Goal: Information Seeking & Learning: Compare options

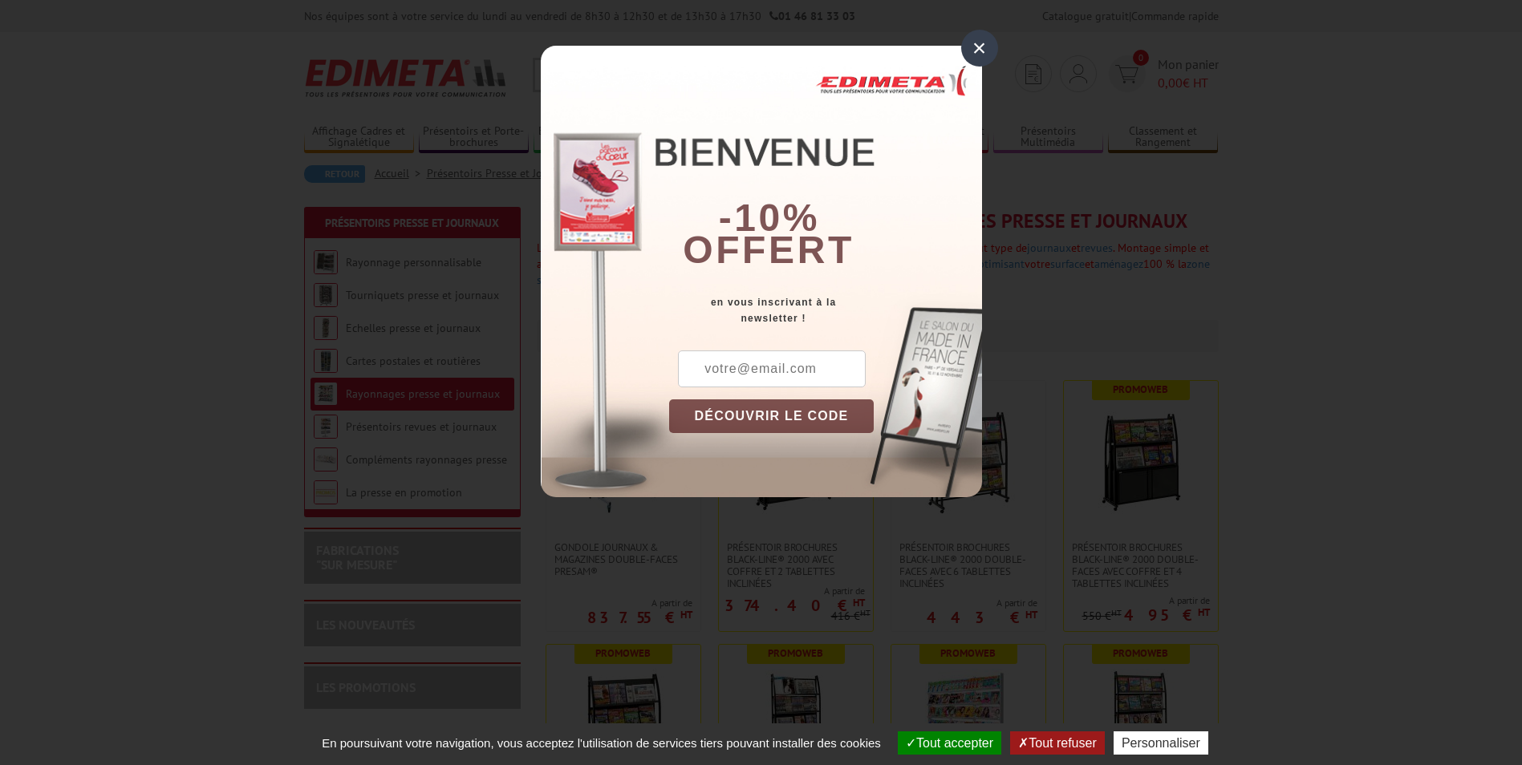
click at [973, 49] on div "×" at bounding box center [979, 48] width 37 height 37
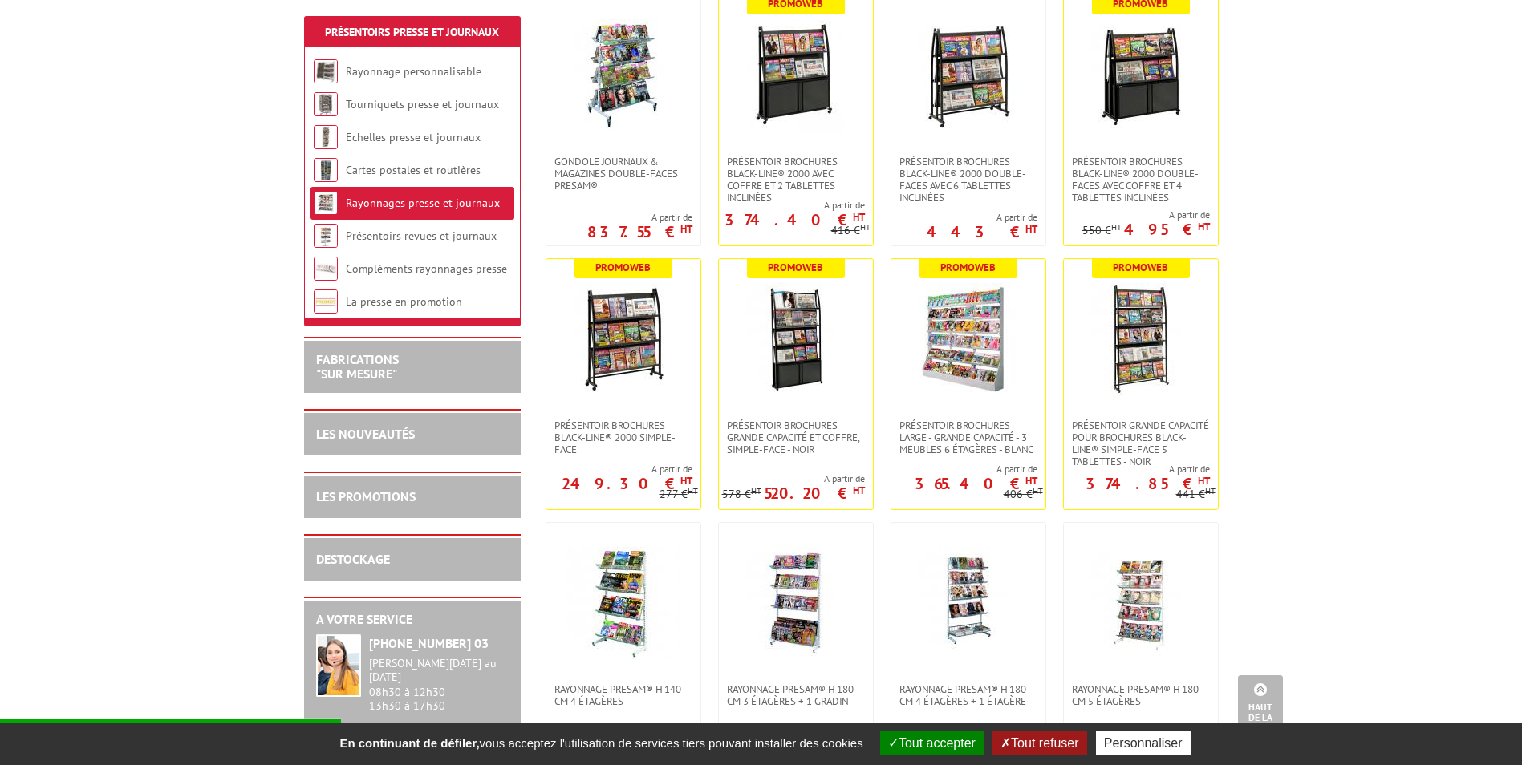
scroll to position [393, 0]
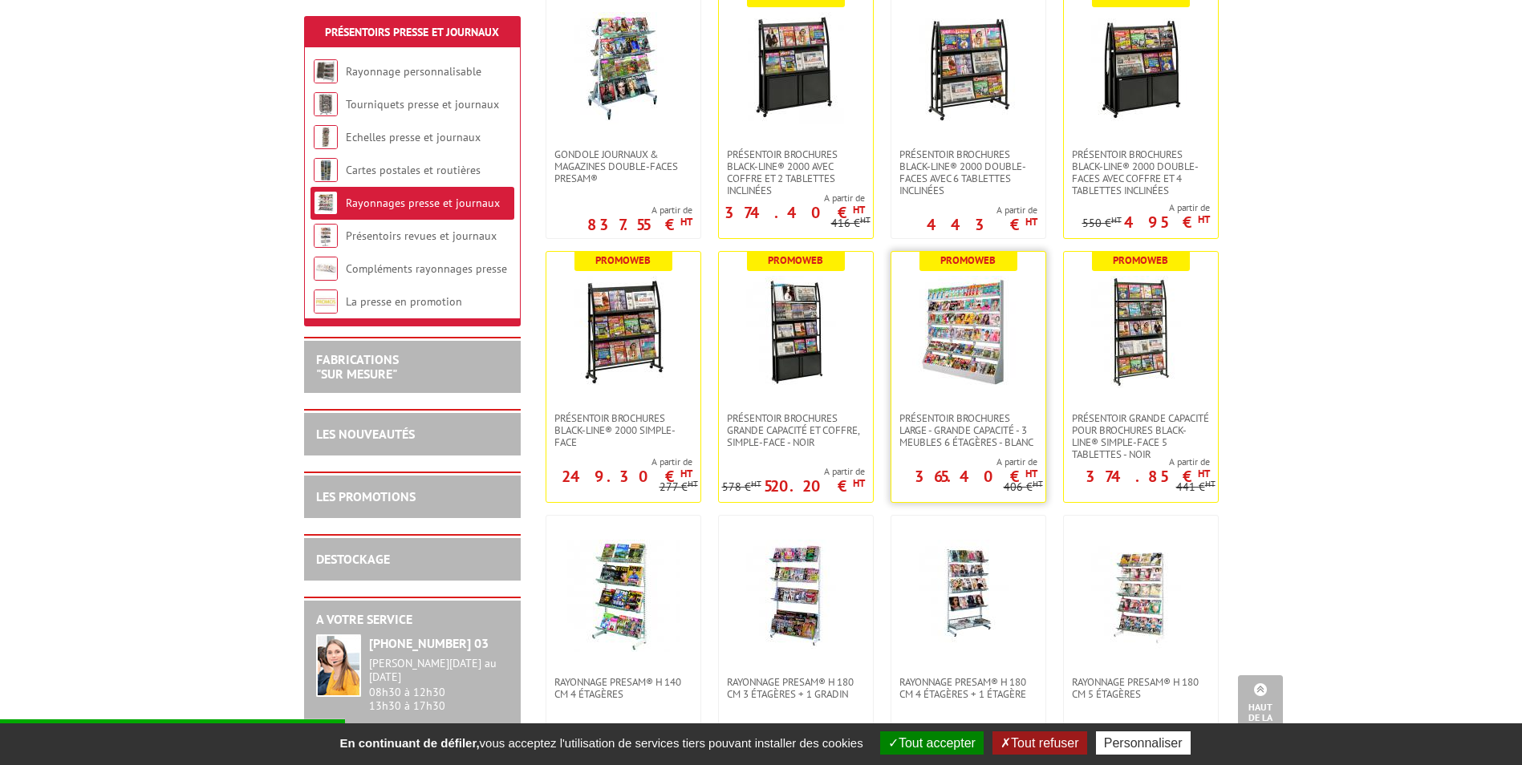
click at [945, 363] on img at bounding box center [968, 332] width 112 height 112
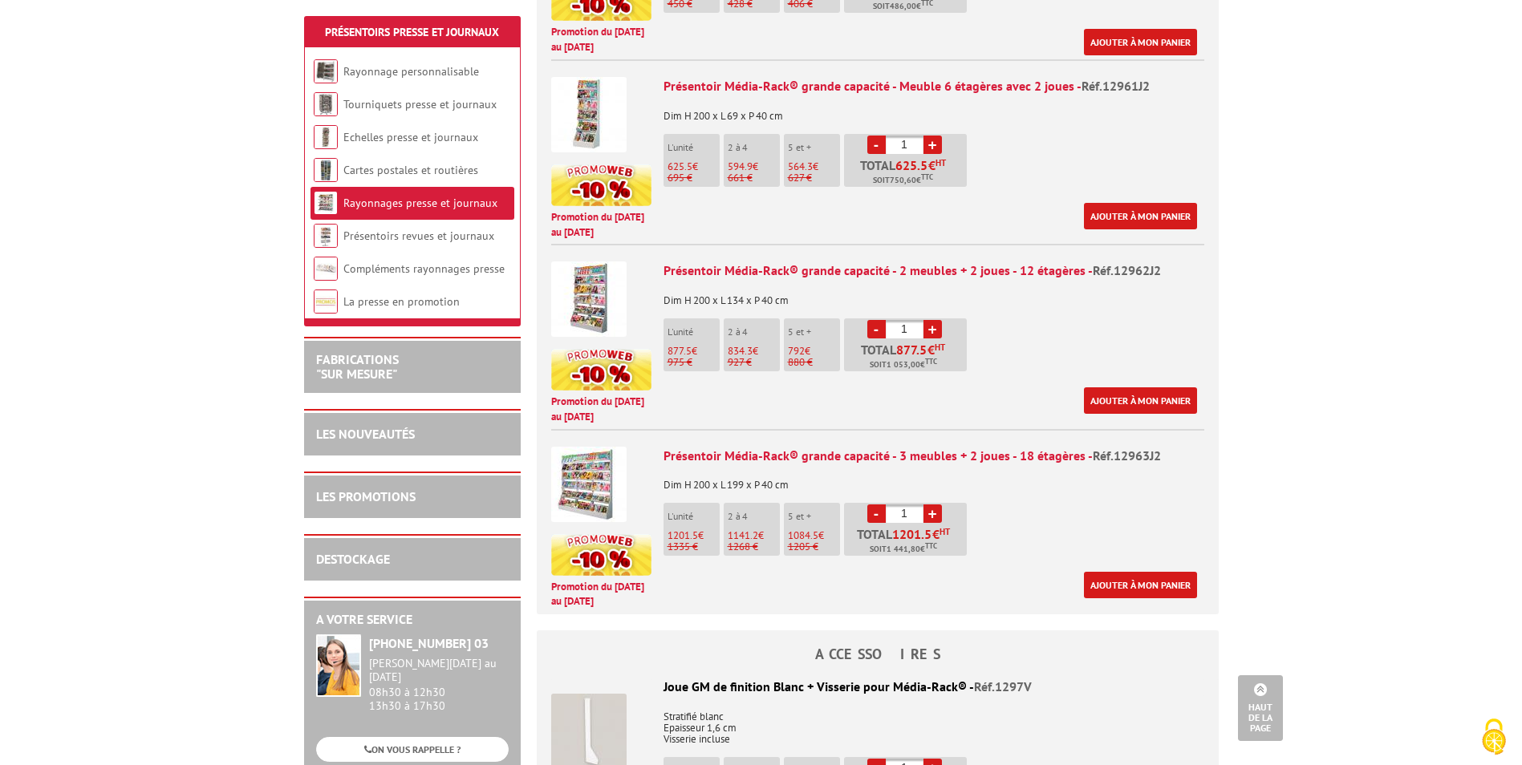
scroll to position [821, 0]
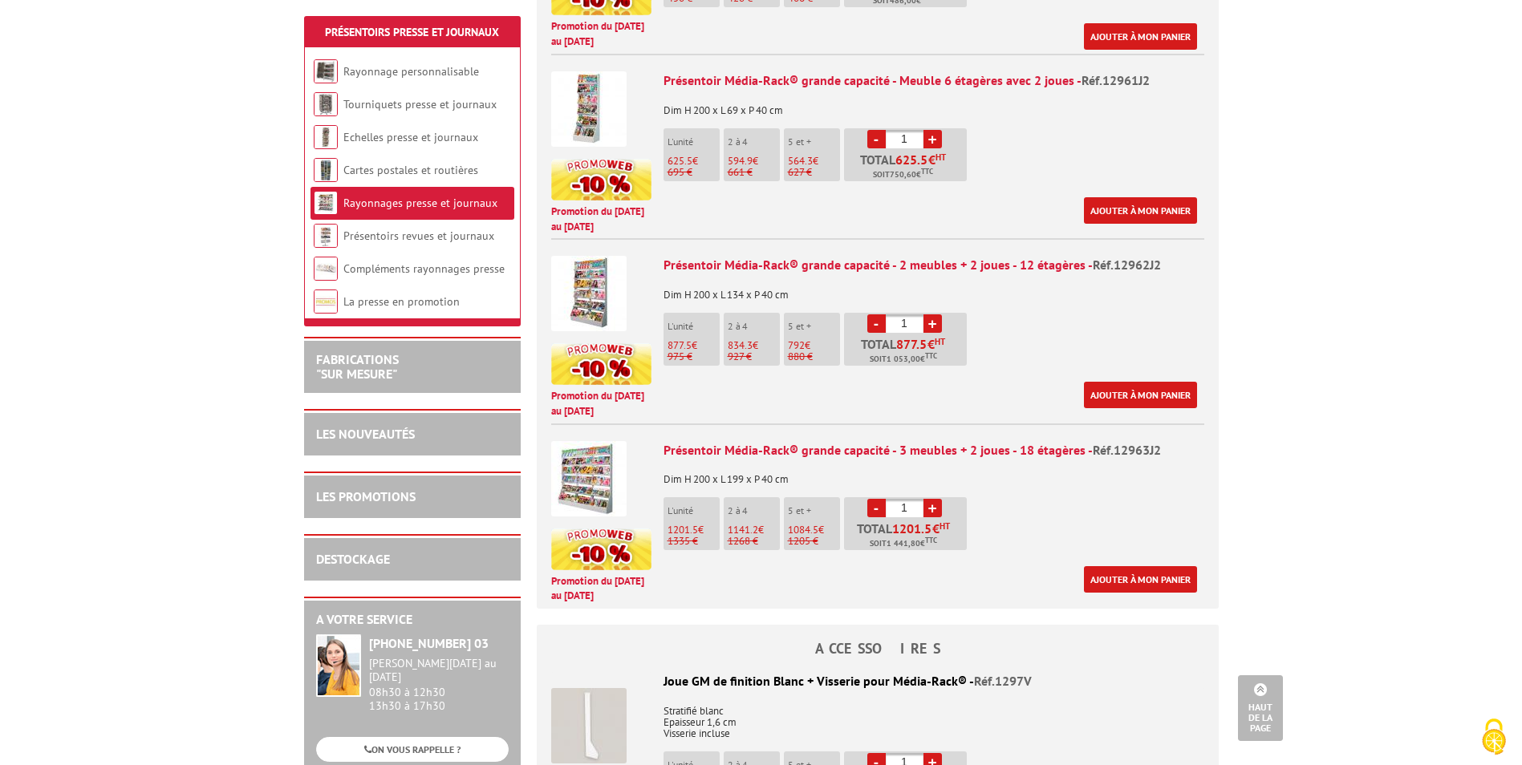
click at [592, 304] on img at bounding box center [588, 293] width 75 height 75
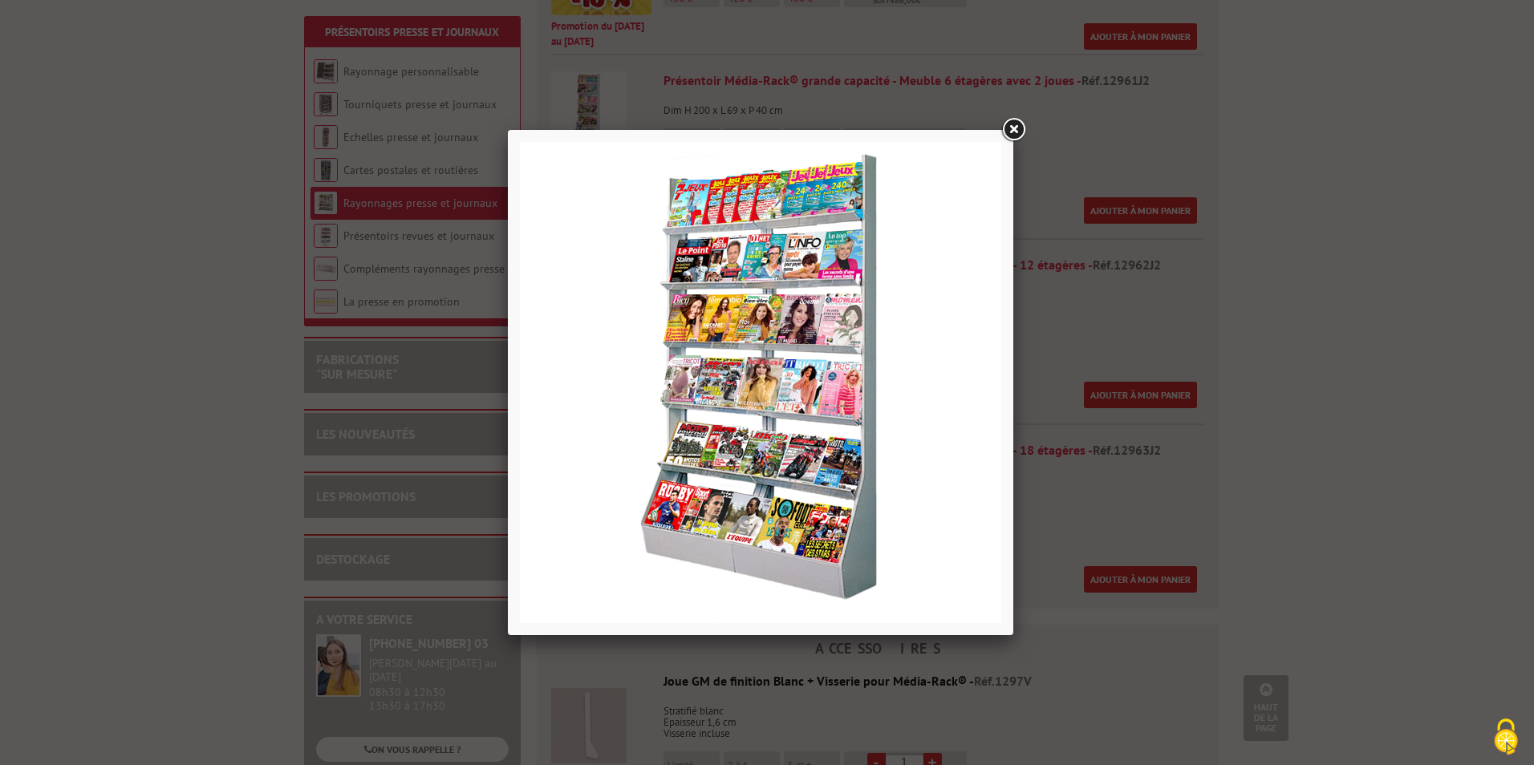
click at [1017, 128] on link at bounding box center [1013, 130] width 29 height 29
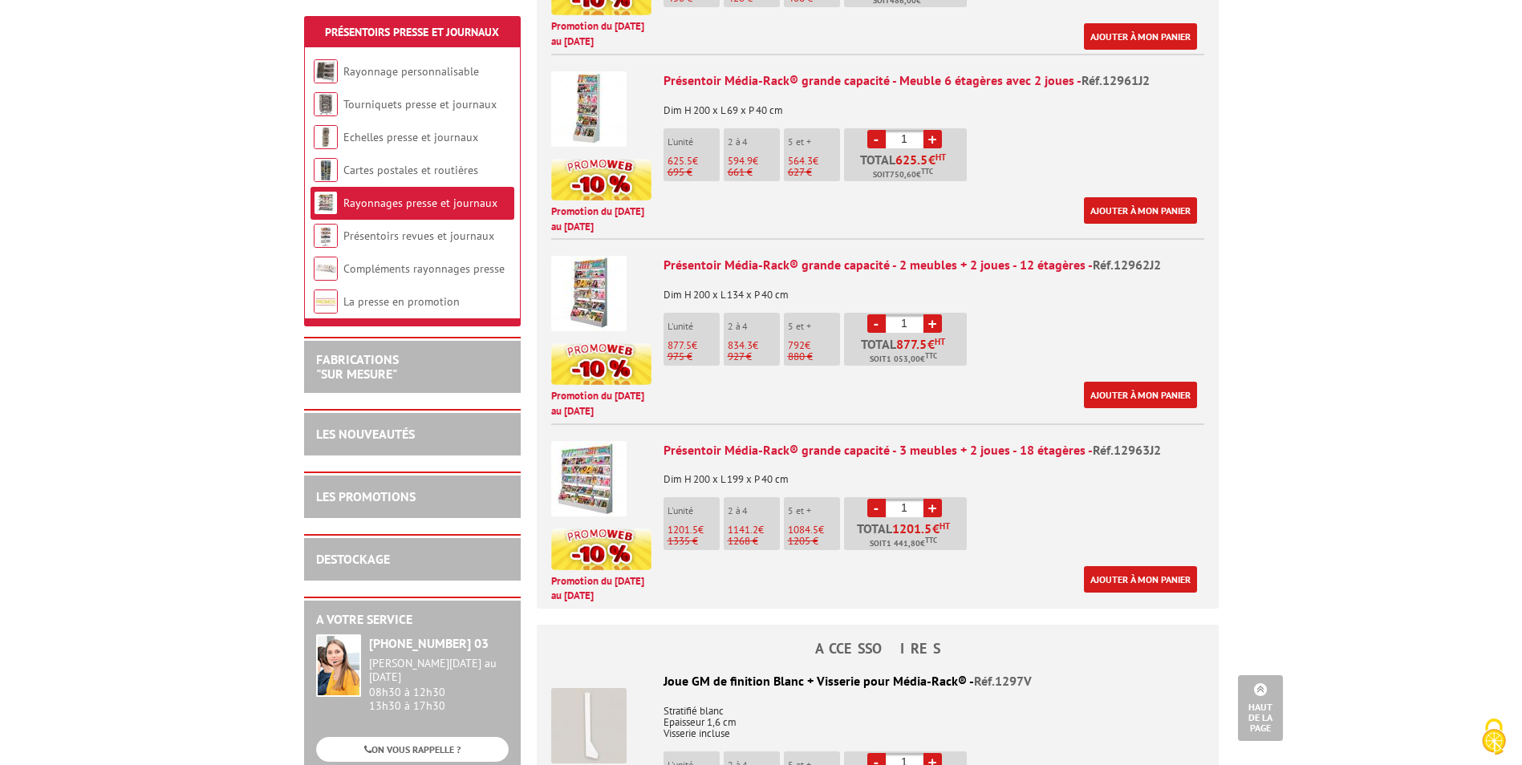
click at [595, 316] on img at bounding box center [588, 293] width 75 height 75
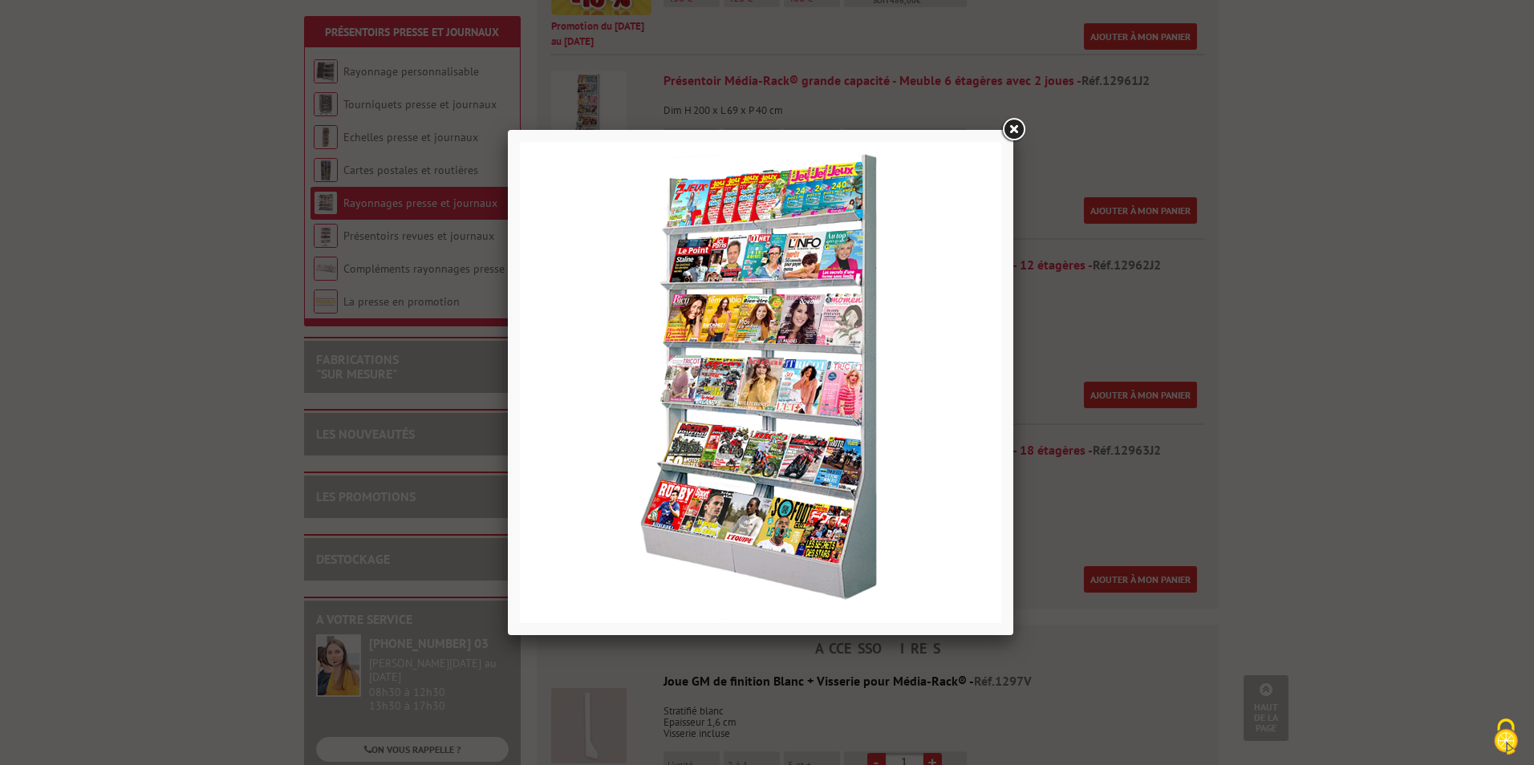
click at [1020, 126] on link at bounding box center [1013, 130] width 29 height 29
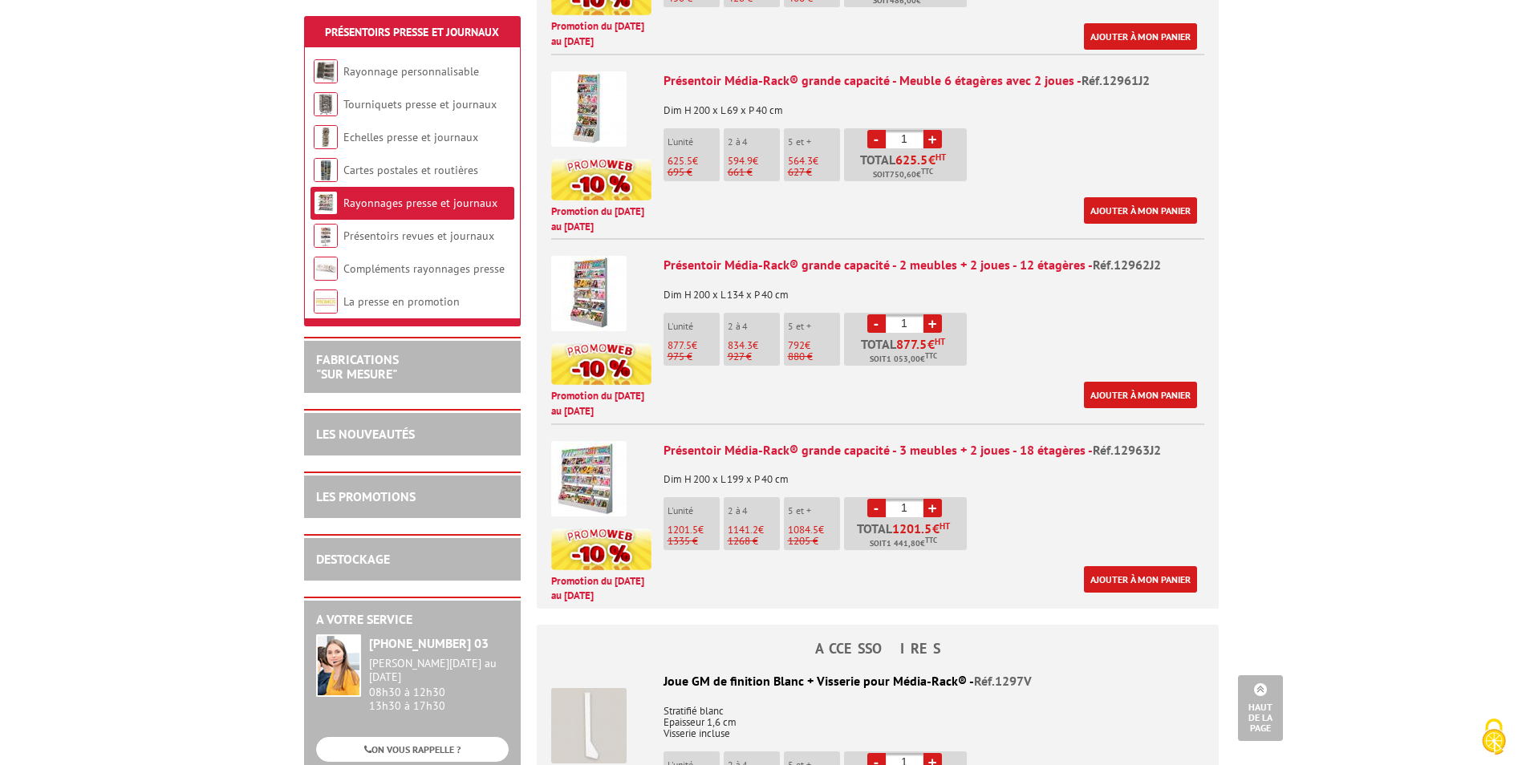
click at [598, 331] on img at bounding box center [588, 293] width 75 height 75
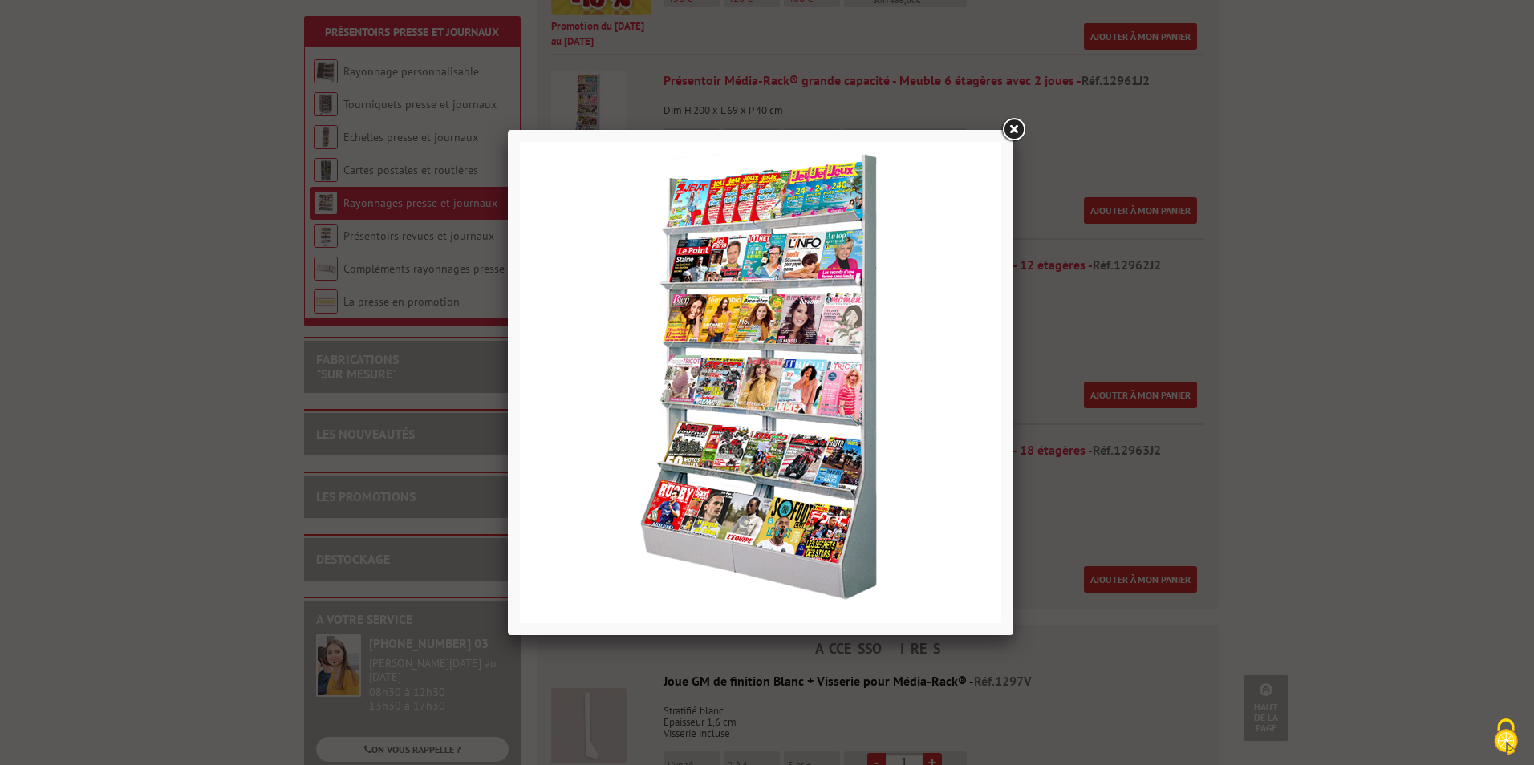
click at [1011, 133] on link at bounding box center [1013, 130] width 29 height 29
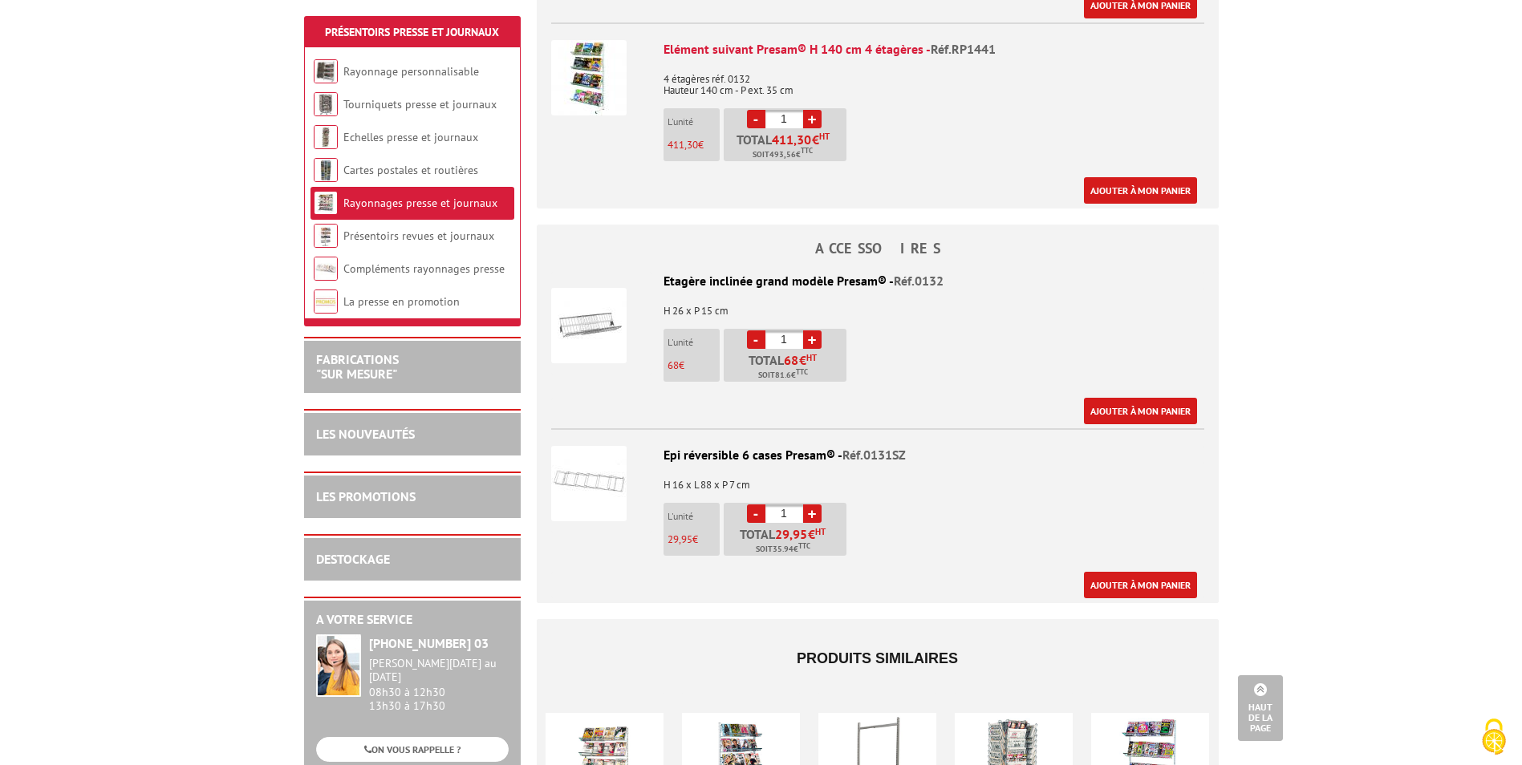
scroll to position [800, 0]
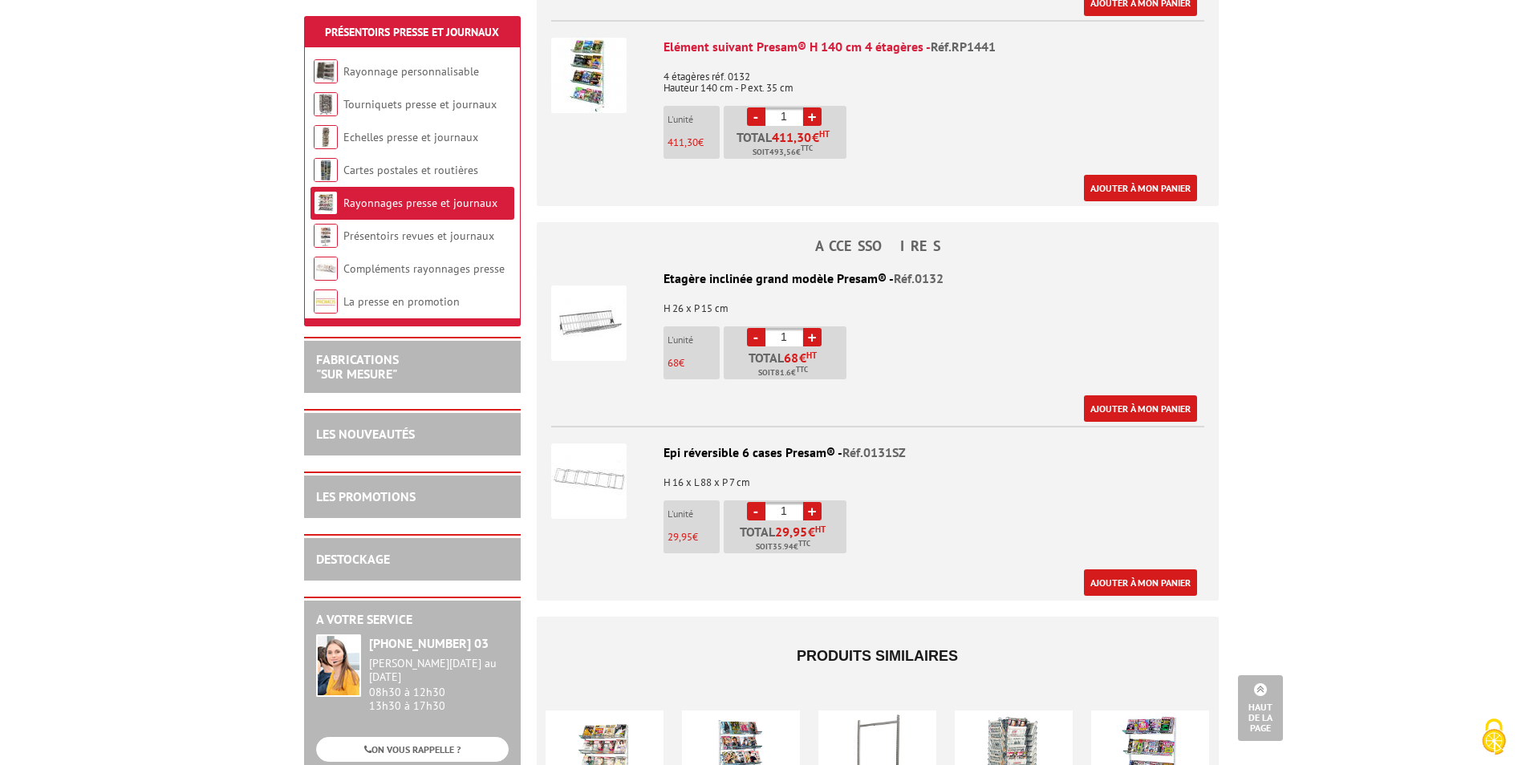
click at [606, 318] on img at bounding box center [588, 323] width 75 height 75
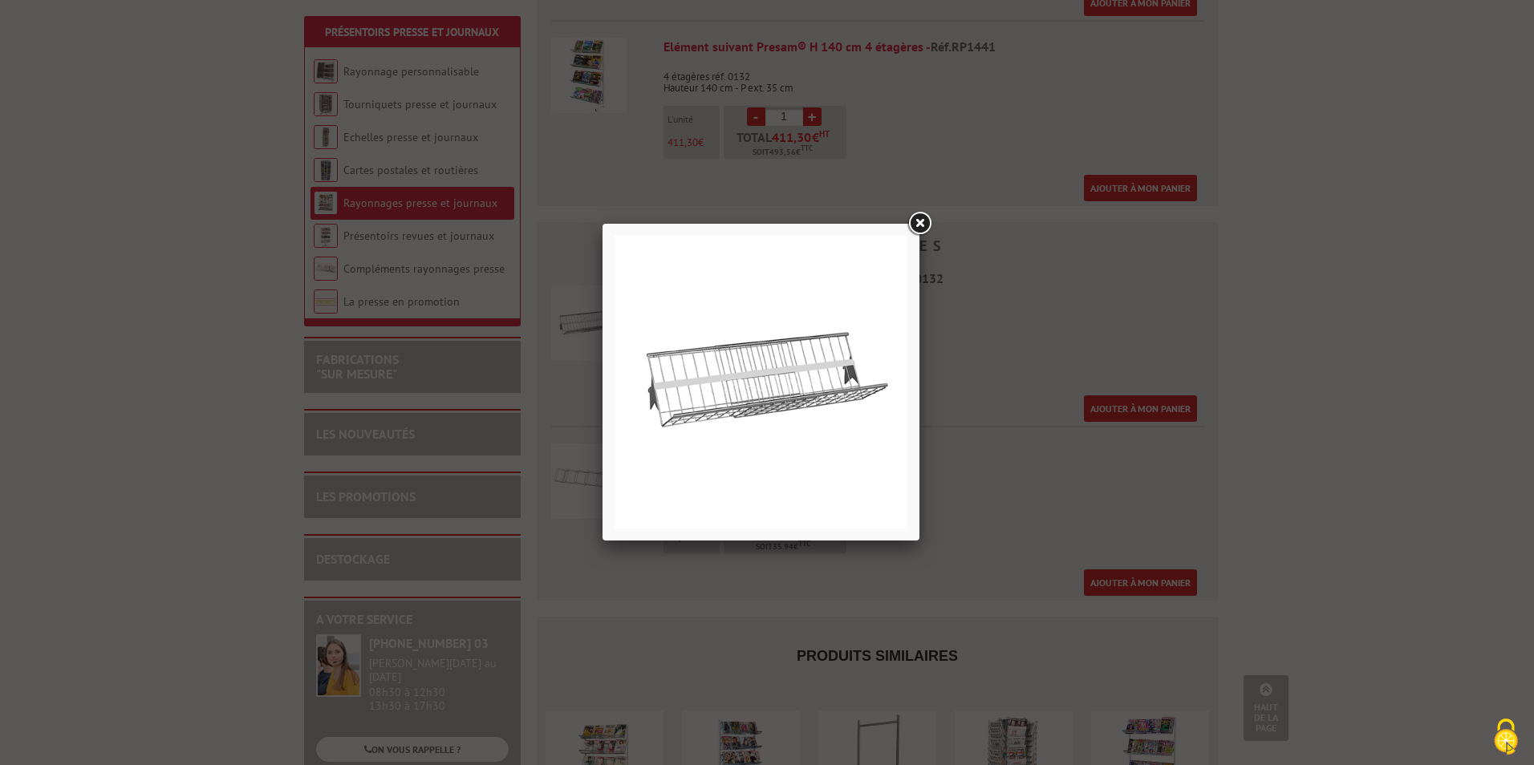
click at [920, 220] on link at bounding box center [919, 223] width 29 height 29
